Goal: Task Accomplishment & Management: Complete application form

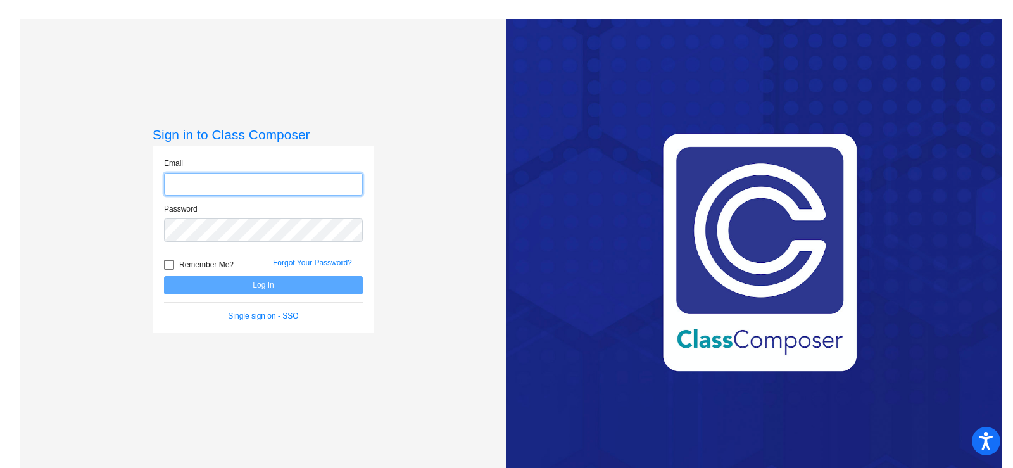
type input "[EMAIL_ADDRESS][DOMAIN_NAME]"
click at [254, 288] on button "Log In" at bounding box center [263, 285] width 199 height 18
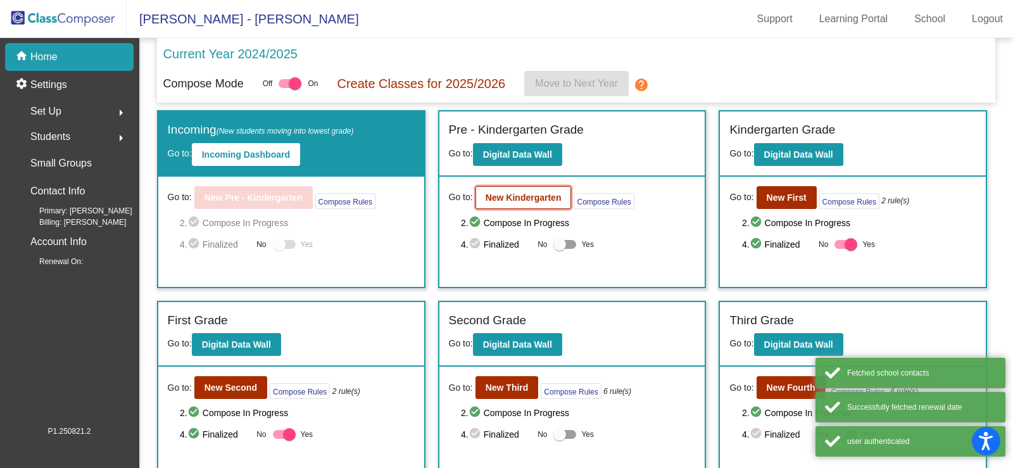
click at [503, 194] on b "New Kindergarten" at bounding box center [524, 198] width 76 height 10
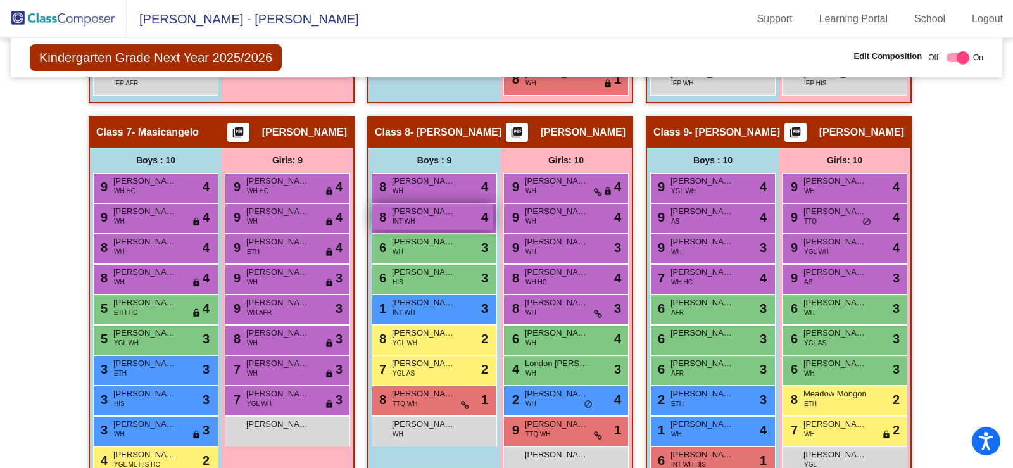
scroll to position [1197, 0]
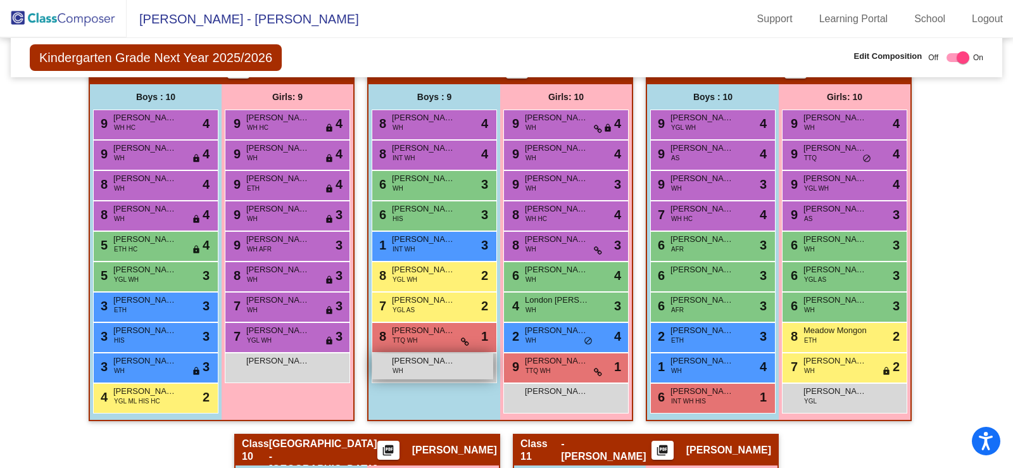
click at [435, 366] on span "Jace Parsons" at bounding box center [423, 361] width 63 height 13
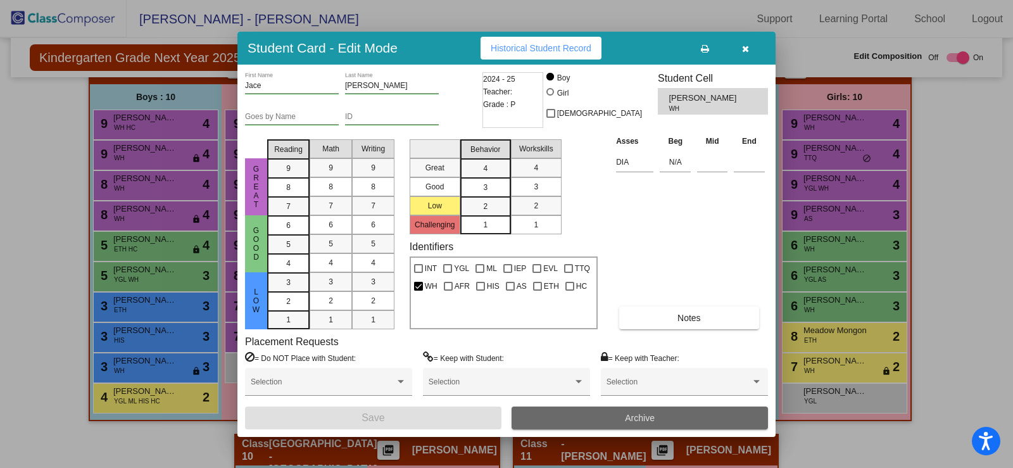
click at [649, 419] on span "Archive" at bounding box center [640, 418] width 30 height 10
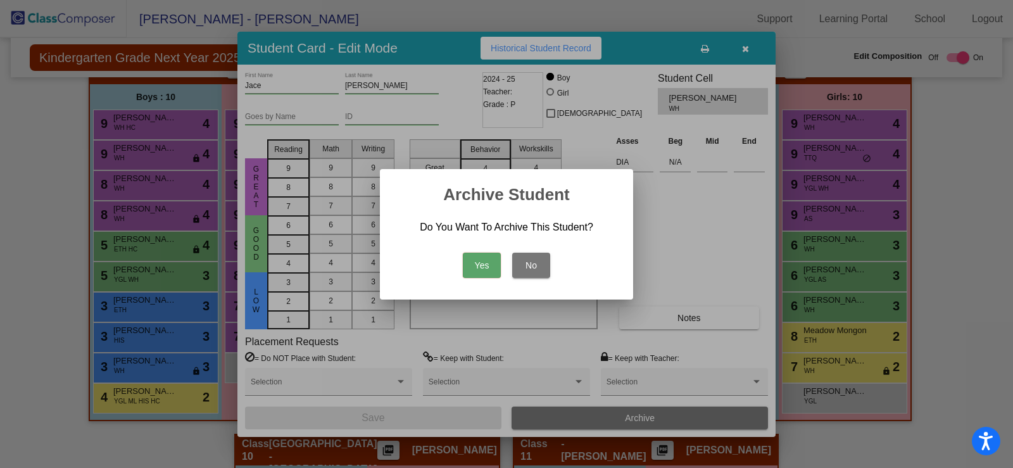
click at [486, 267] on button "Yes" at bounding box center [482, 265] width 38 height 25
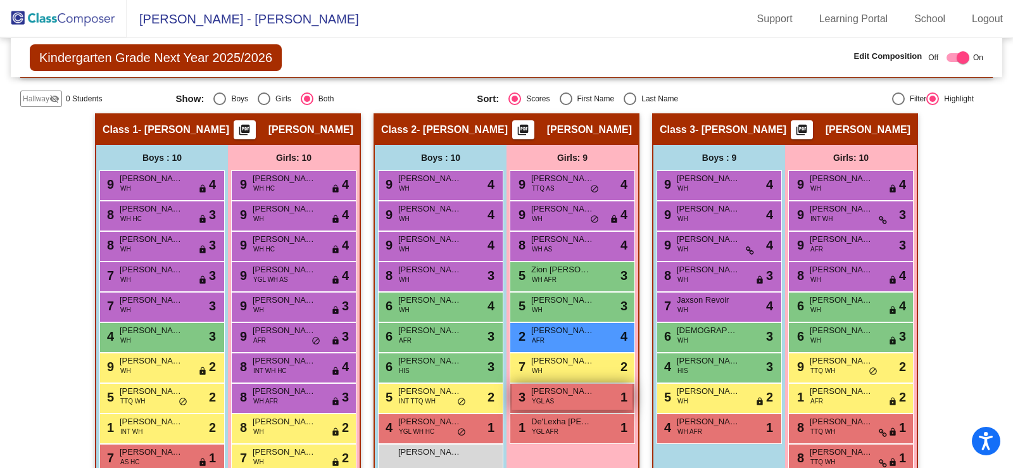
scroll to position [310, 0]
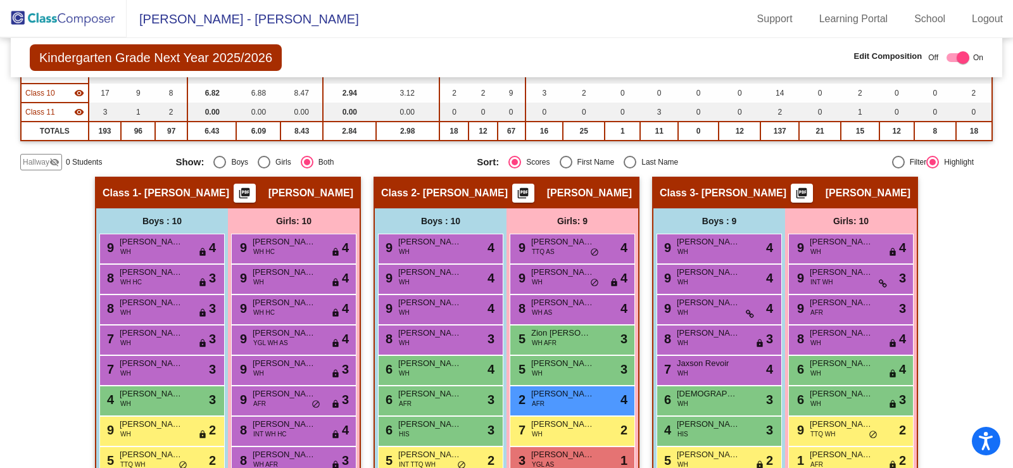
click at [27, 163] on span "Hallway" at bounding box center [36, 161] width 27 height 11
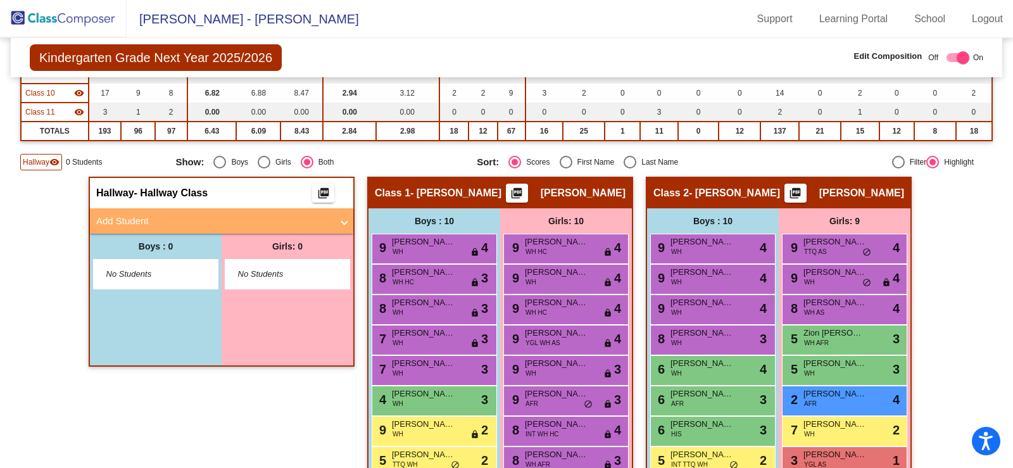
click at [175, 271] on span "No Students" at bounding box center [145, 274] width 79 height 13
click at [256, 269] on span "No Students" at bounding box center [277, 274] width 79 height 13
click at [187, 226] on mat-panel-title "Add Student" at bounding box center [214, 221] width 236 height 15
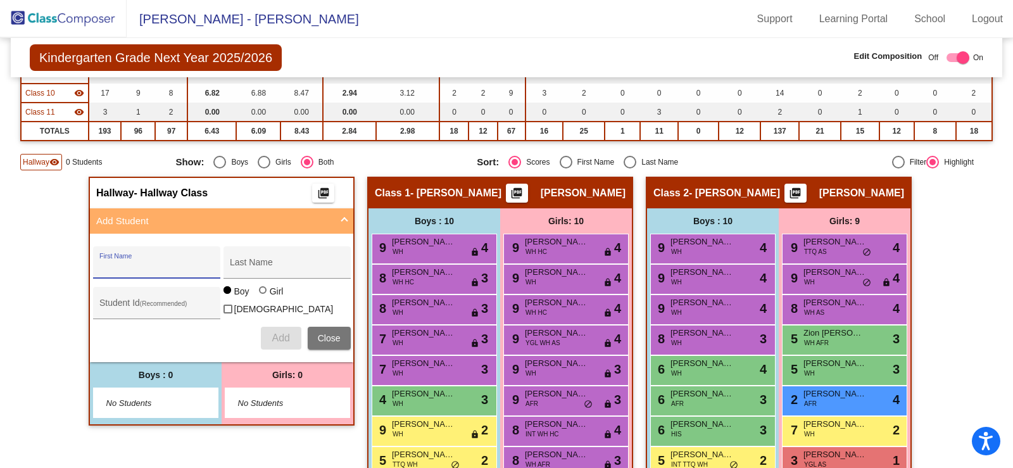
click at [125, 266] on input "First Name" at bounding box center [156, 267] width 114 height 10
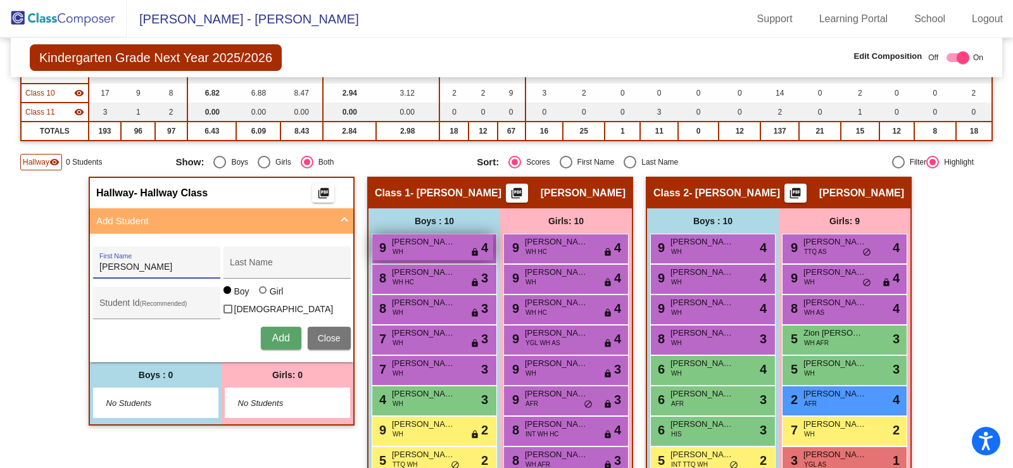
type input "Hannah"
type input "Lin"
click at [282, 338] on span "Add" at bounding box center [281, 337] width 18 height 11
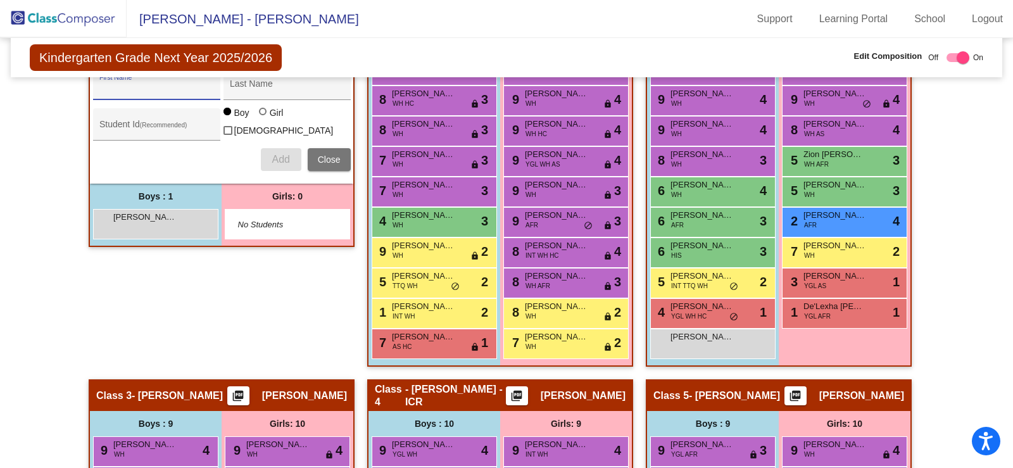
scroll to position [500, 0]
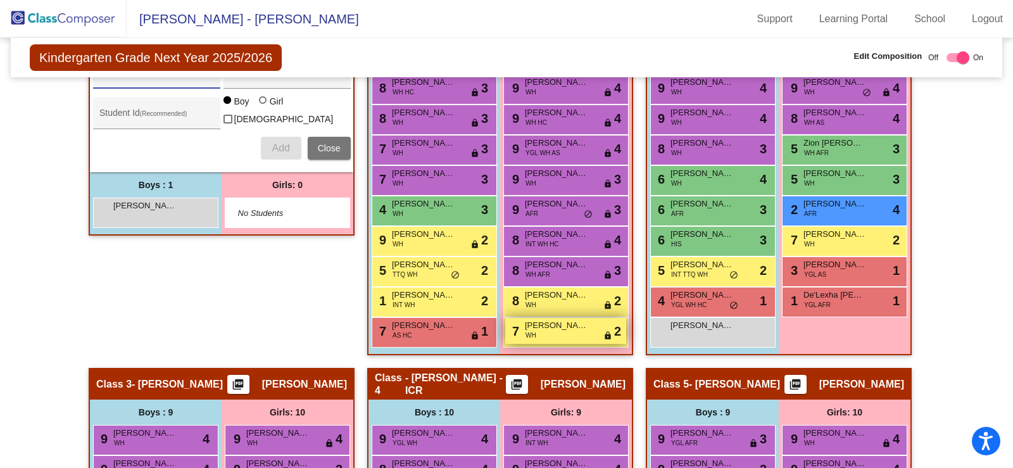
click at [564, 329] on span "[PERSON_NAME]" at bounding box center [556, 325] width 63 height 13
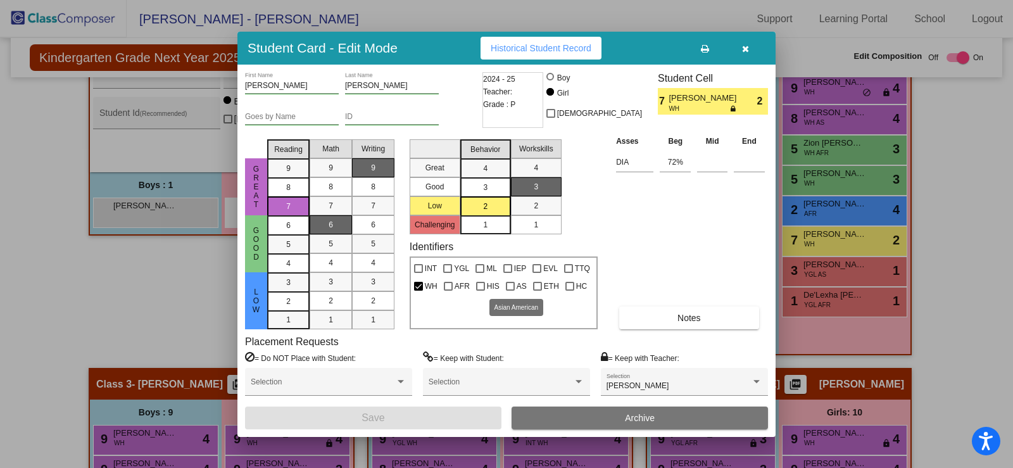
click at [512, 282] on div at bounding box center [510, 286] width 9 height 9
click at [510, 291] on input "AS" at bounding box center [510, 291] width 1 height 1
checkbox input "true"
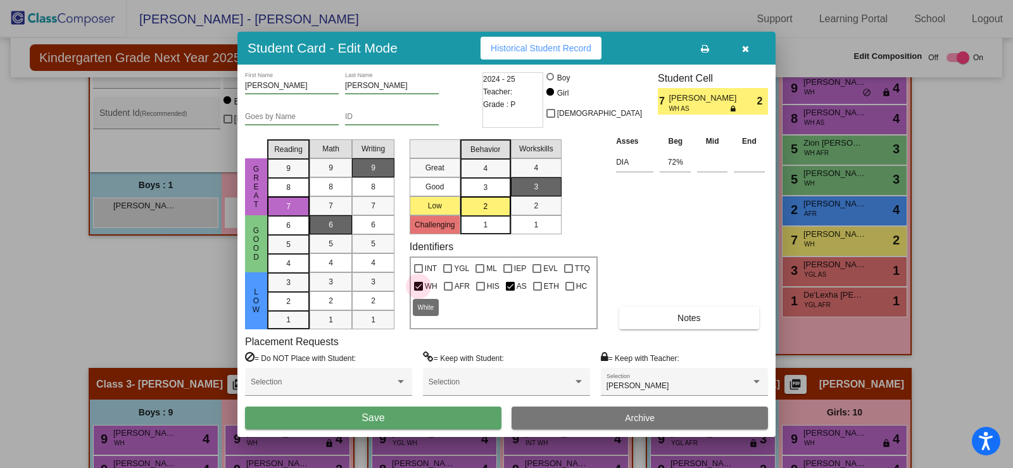
click at [414, 284] on div at bounding box center [418, 286] width 9 height 9
click at [418, 291] on input "WH" at bounding box center [418, 291] width 1 height 1
checkbox input "false"
click at [758, 384] on div at bounding box center [756, 381] width 11 height 9
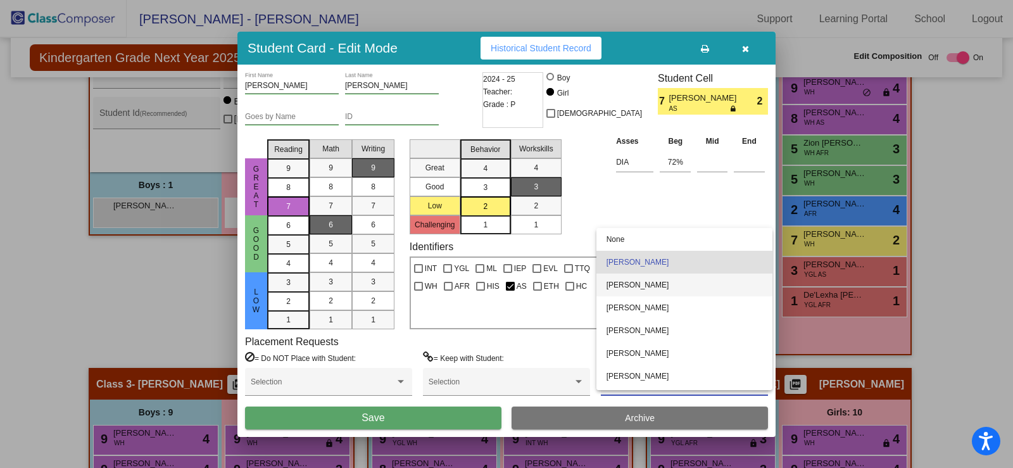
click at [643, 286] on span "[PERSON_NAME]" at bounding box center [685, 285] width 156 height 23
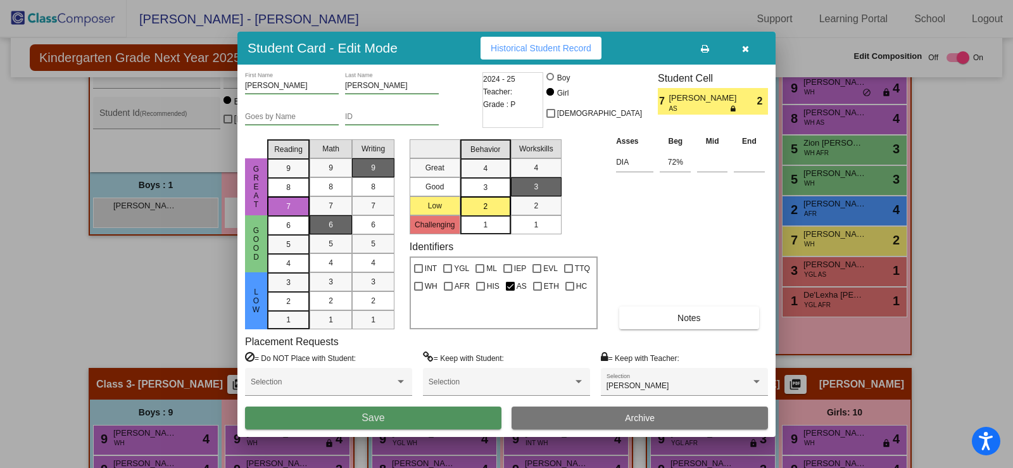
click at [426, 412] on button "Save" at bounding box center [373, 418] width 256 height 23
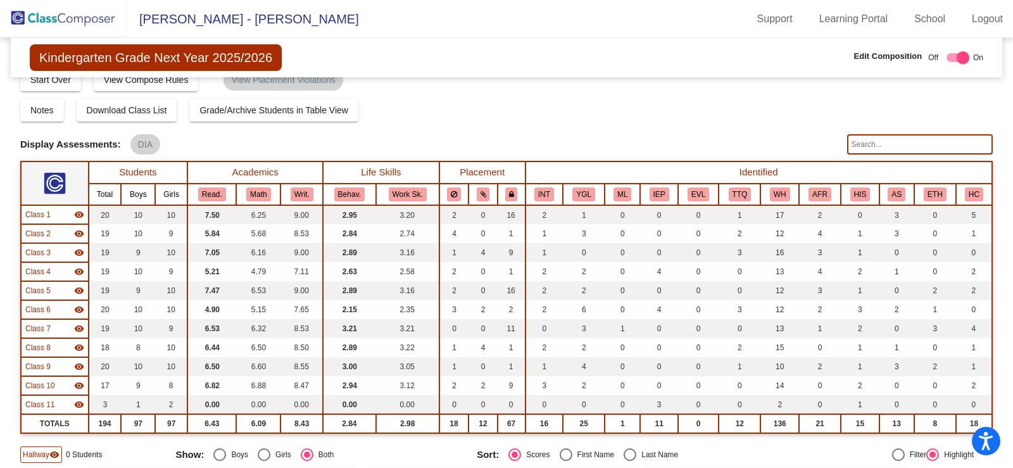
scroll to position [0, 0]
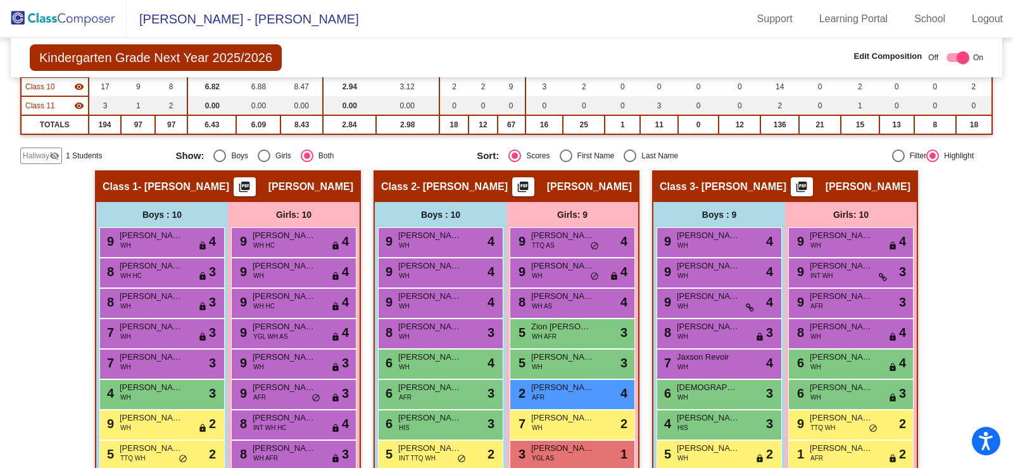
scroll to position [380, 0]
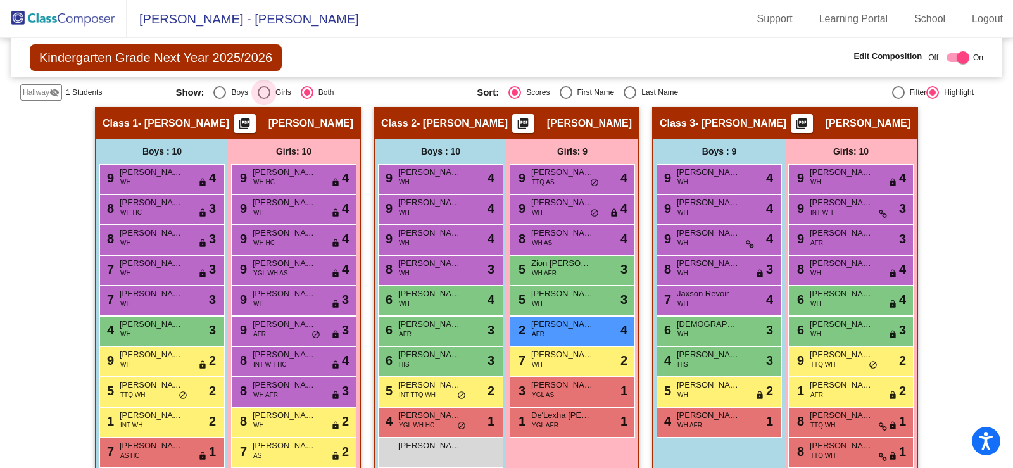
click at [262, 89] on div "Select an option" at bounding box center [264, 92] width 13 height 13
click at [263, 99] on input "Girls" at bounding box center [263, 99] width 1 height 1
radio input "true"
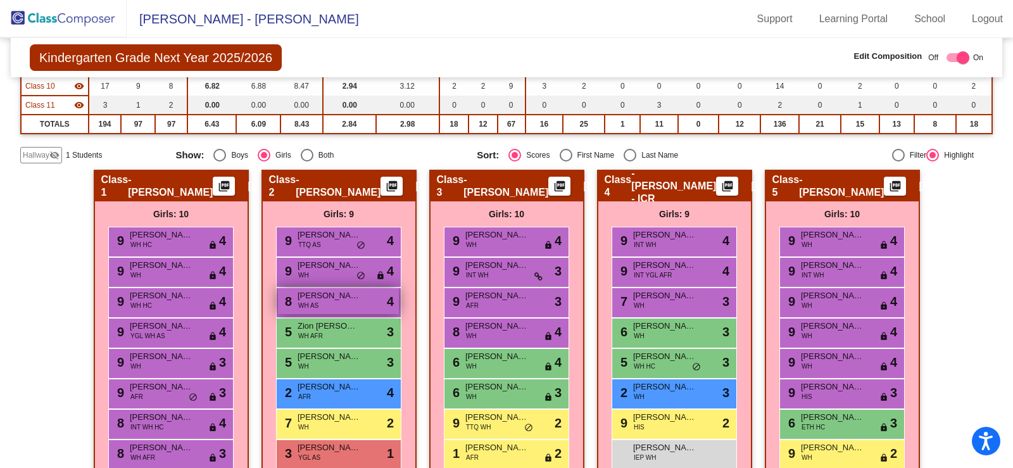
scroll to position [317, 0]
click at [308, 151] on div "Select an option" at bounding box center [307, 155] width 13 height 13
click at [307, 162] on input "Both" at bounding box center [307, 162] width 1 height 1
radio input "true"
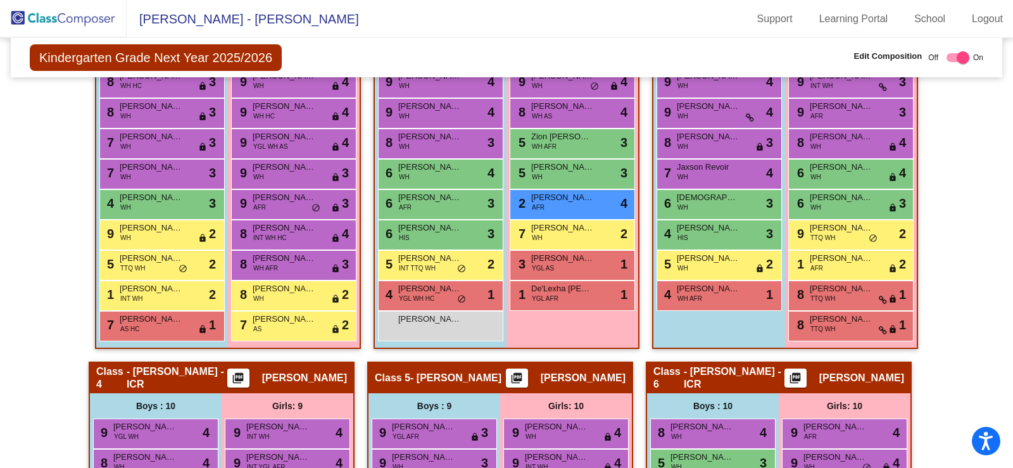
scroll to position [443, 0]
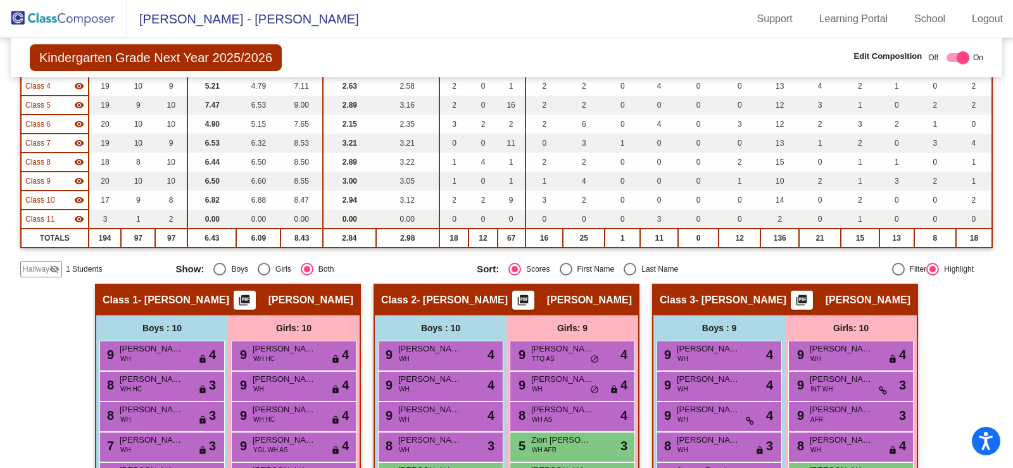
scroll to position [190, 0]
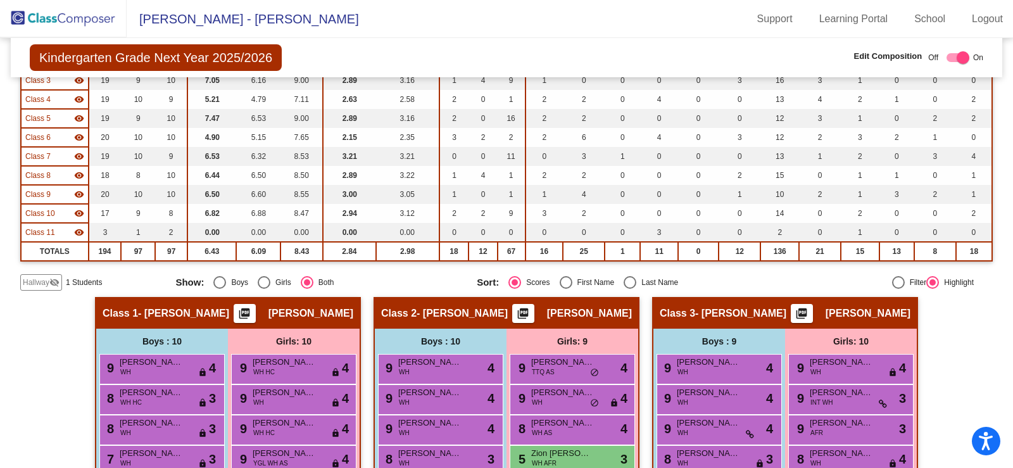
click at [27, 286] on span "Hallway" at bounding box center [36, 282] width 27 height 11
